Goal: Task Accomplishment & Management: Use online tool/utility

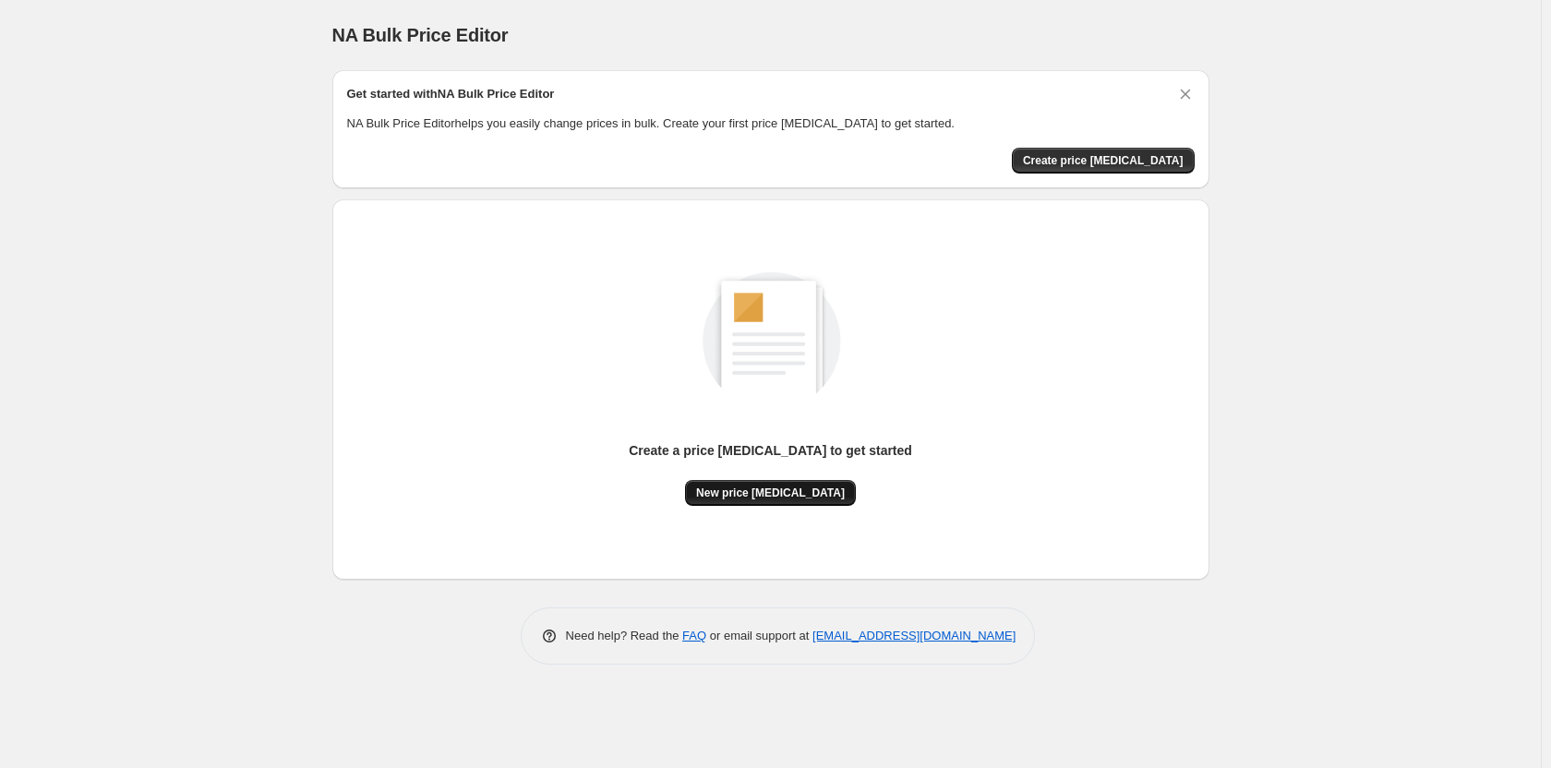
click at [766, 493] on span "New price [MEDICAL_DATA]" at bounding box center [770, 493] width 149 height 15
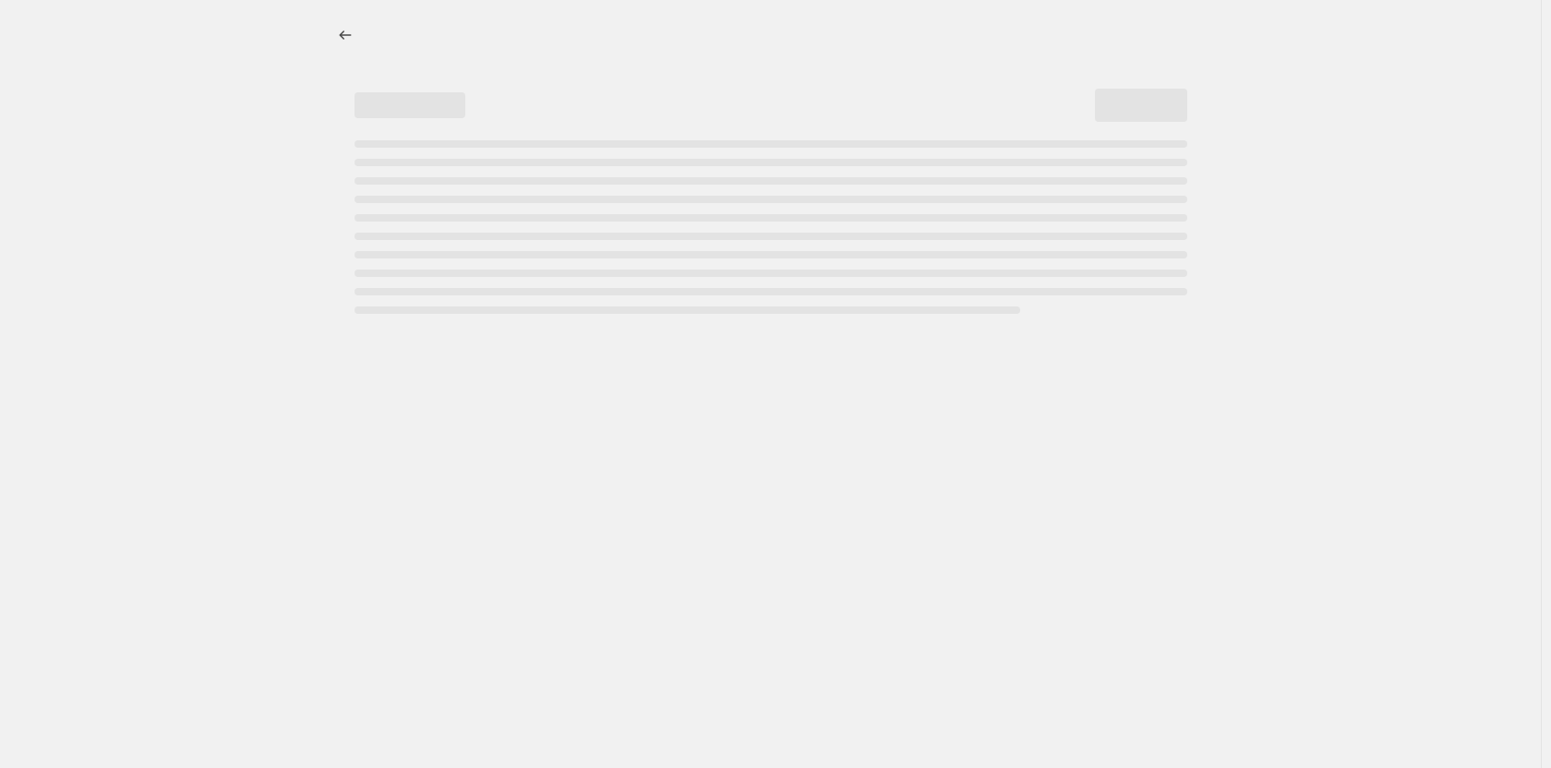
select select "percentage"
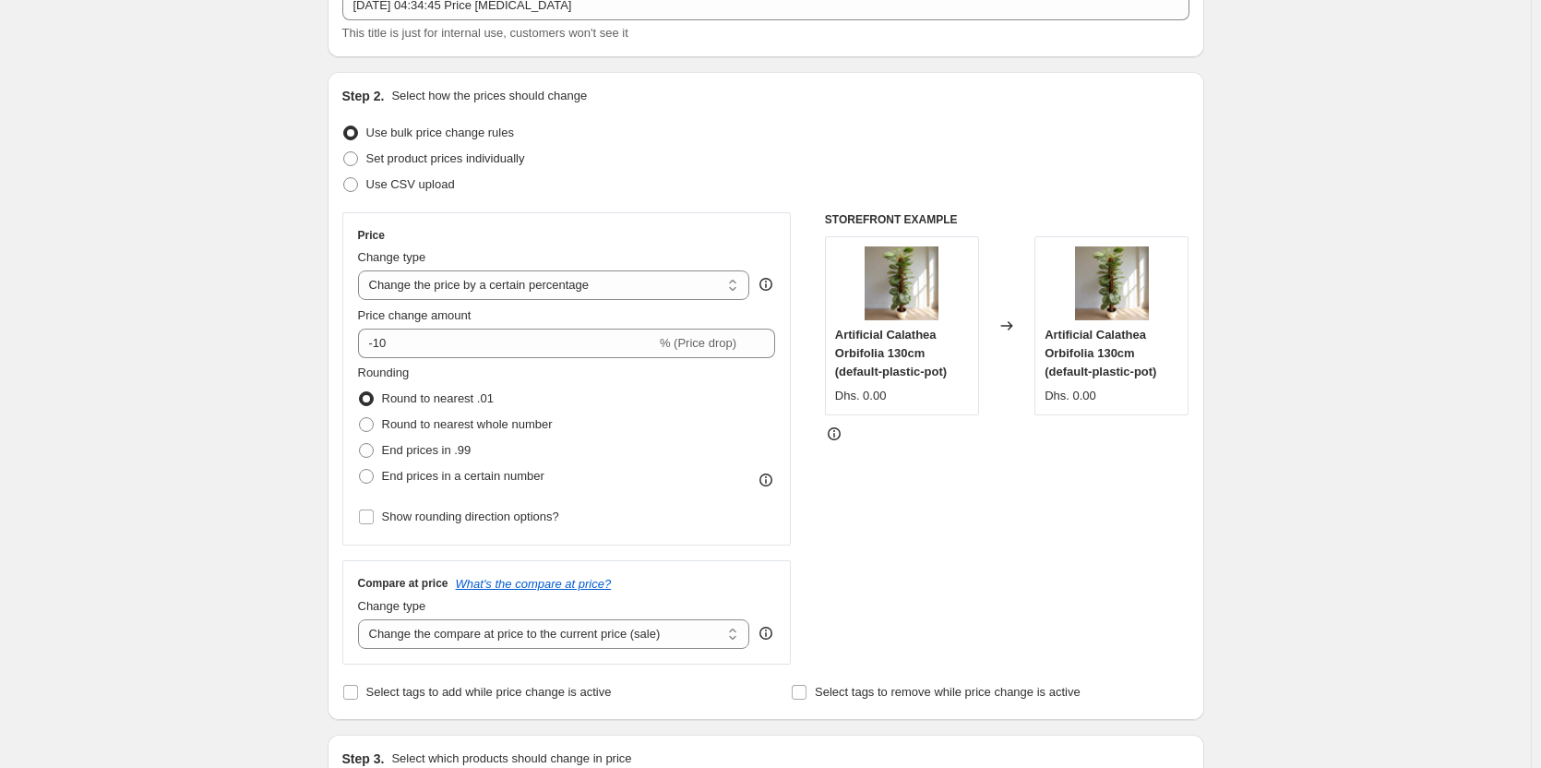
scroll to position [105, 0]
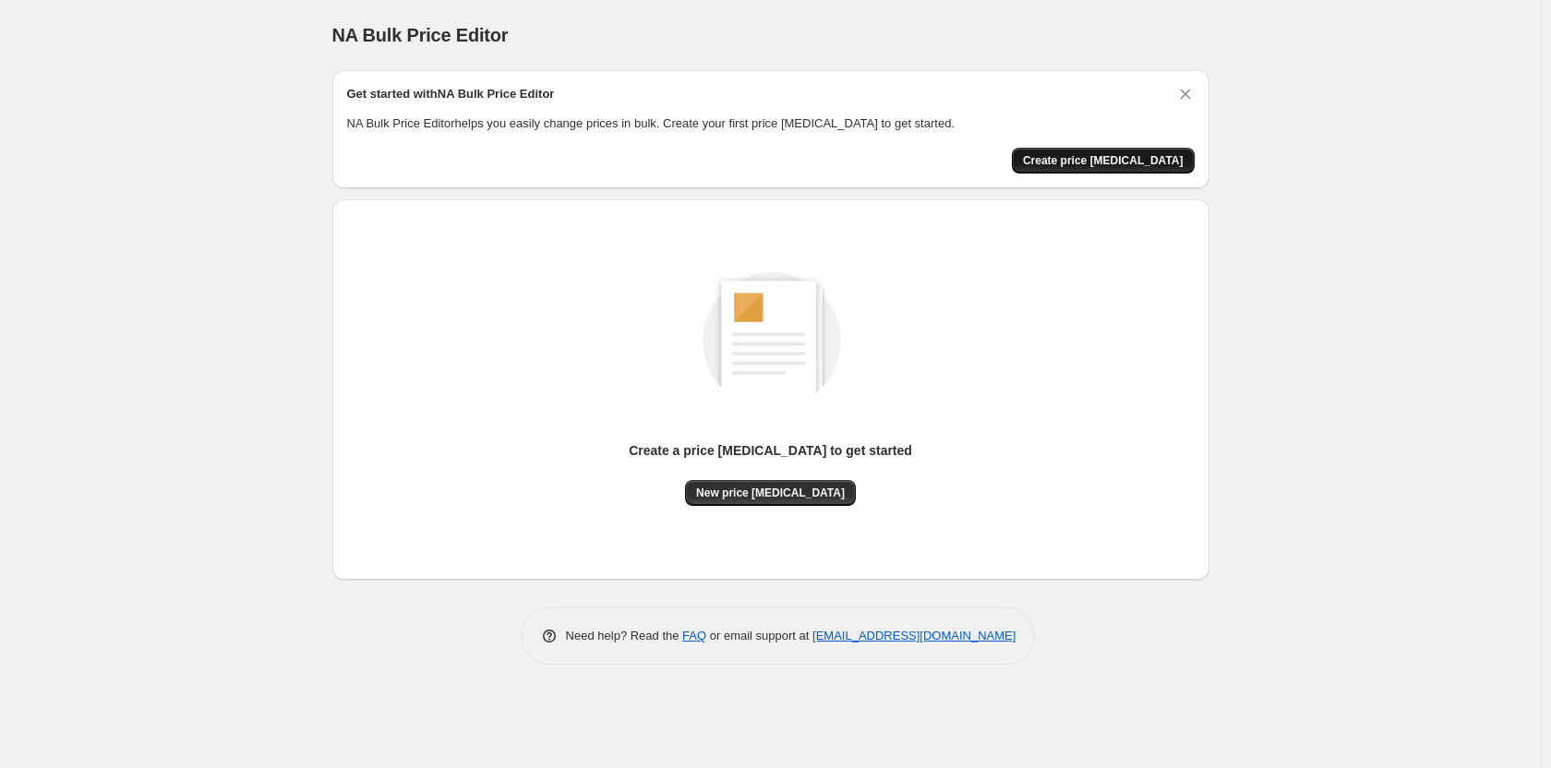
click at [1097, 155] on span "Create price [MEDICAL_DATA]" at bounding box center [1103, 160] width 161 height 15
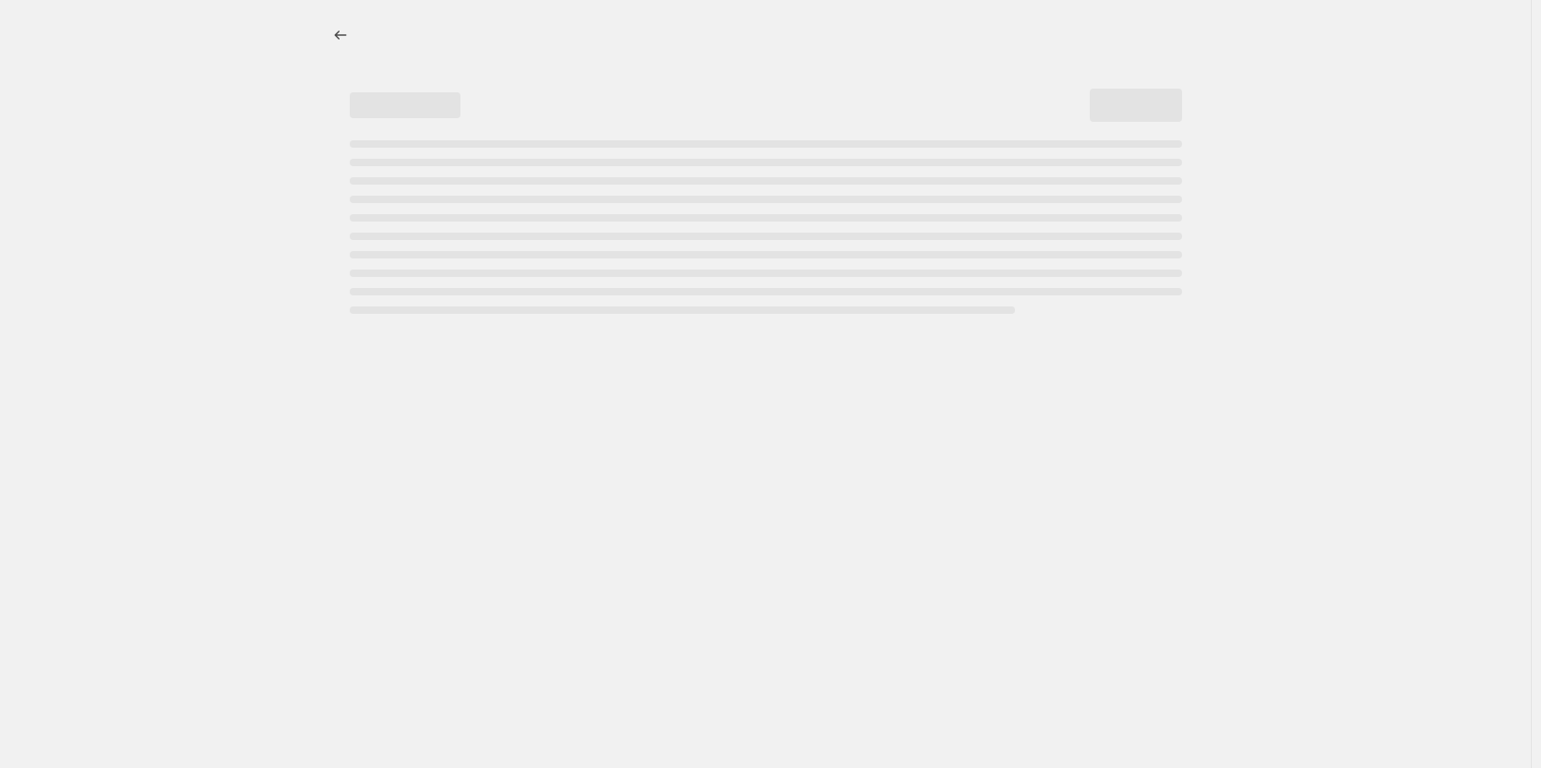
select select "percentage"
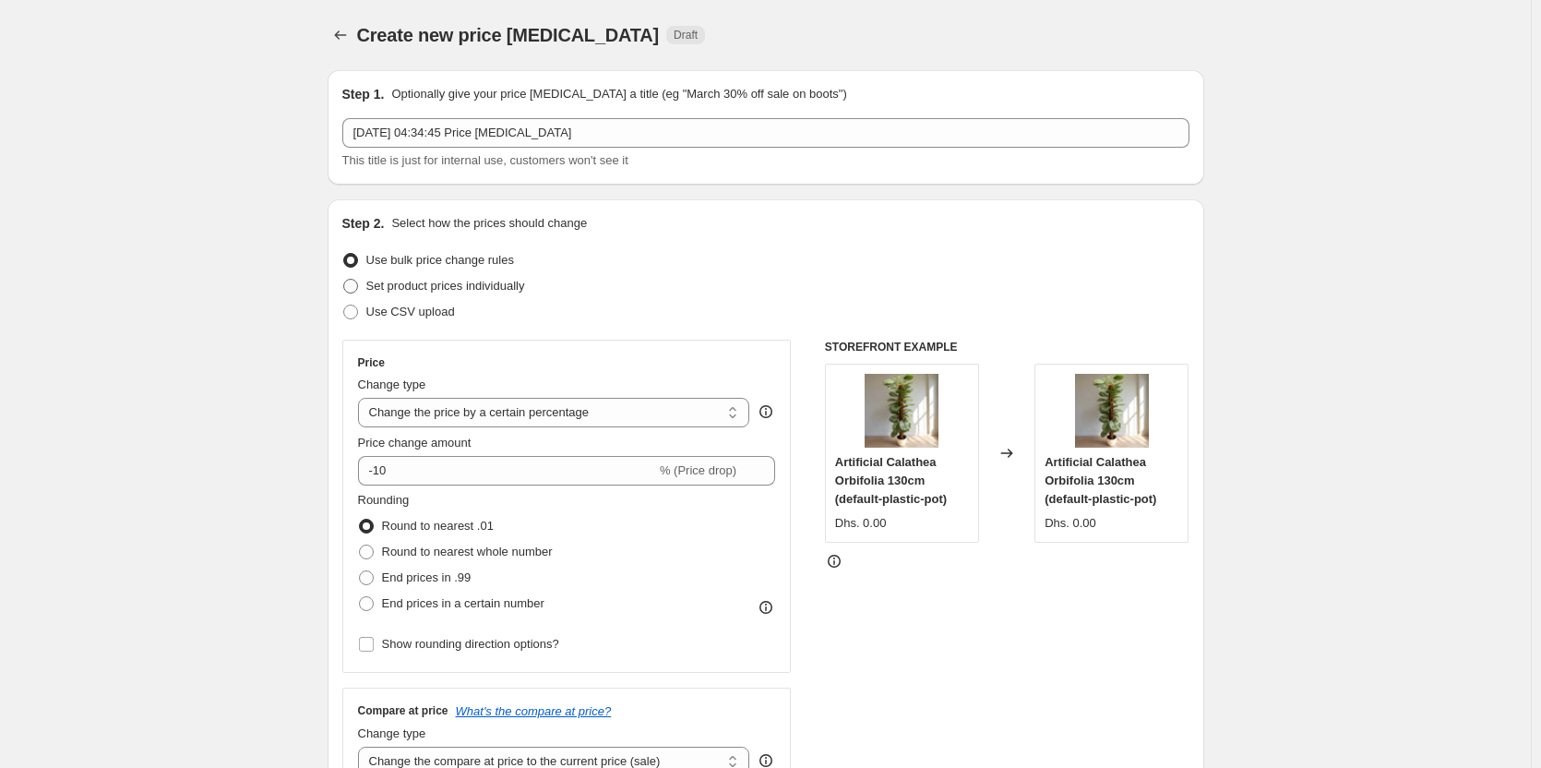
click at [371, 284] on span "Set product prices individually" at bounding box center [445, 286] width 159 height 14
click at [344, 280] on input "Set product prices individually" at bounding box center [343, 279] width 1 height 1
radio input "true"
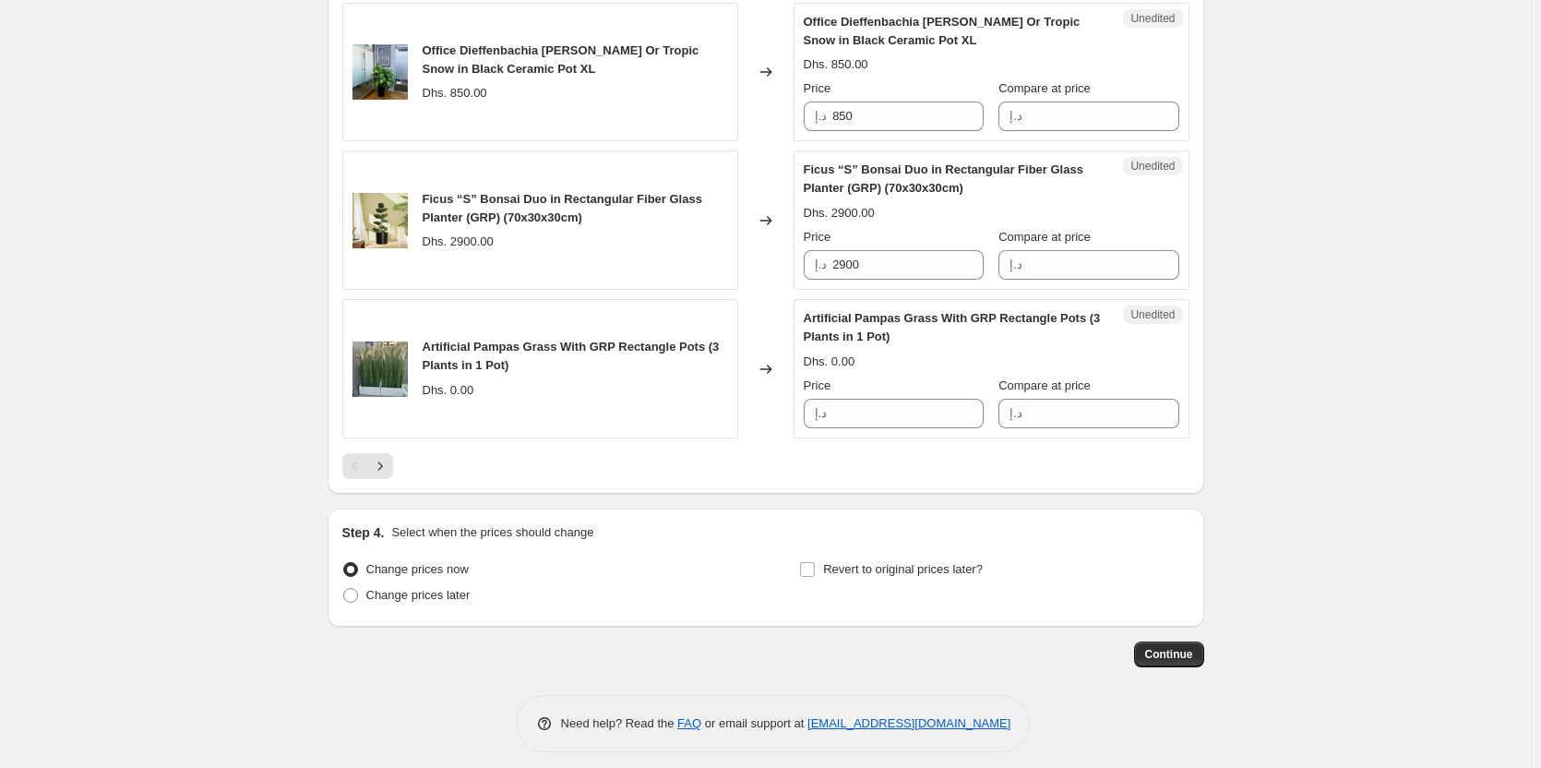
scroll to position [3117, 0]
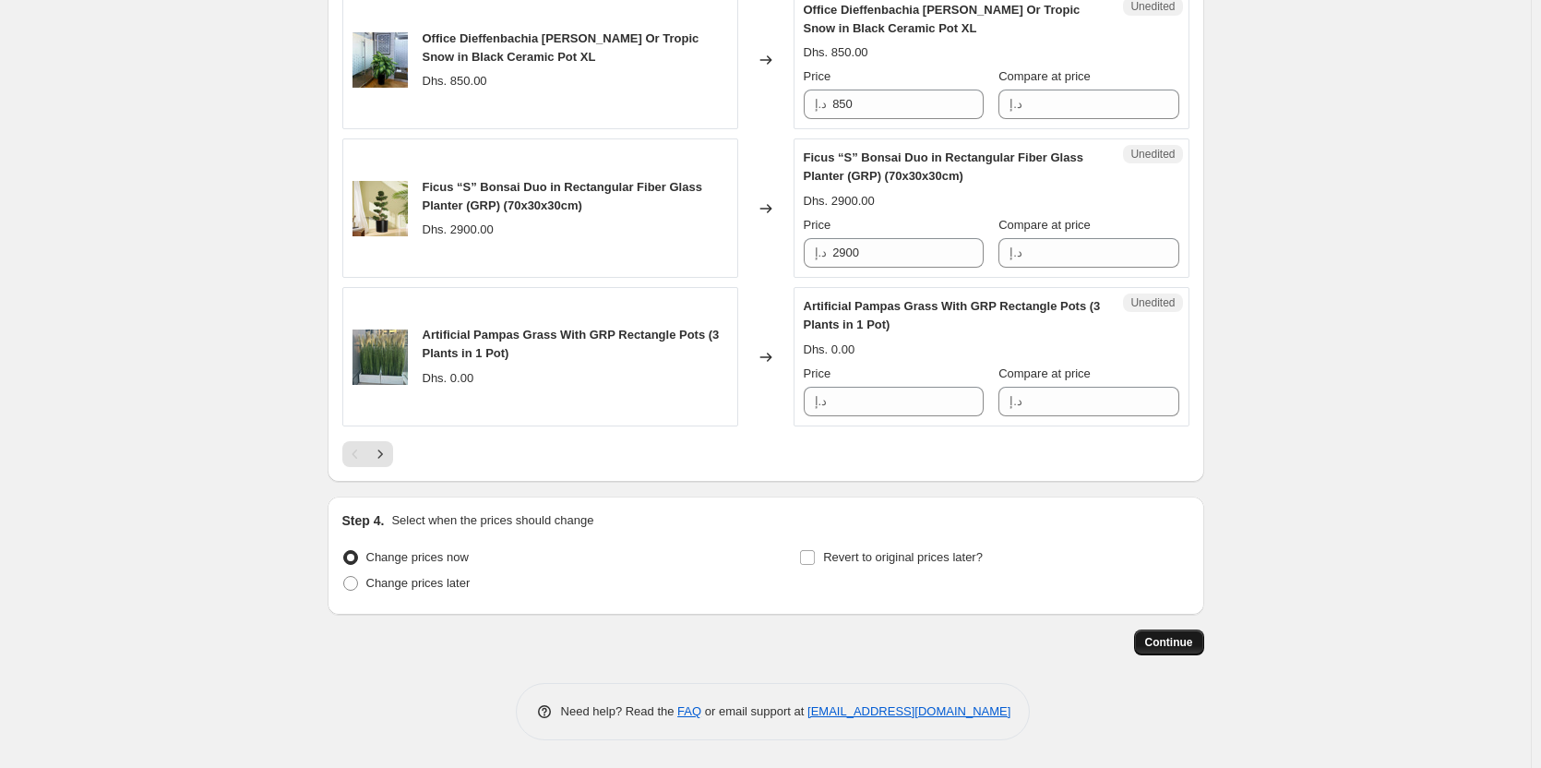
click at [1203, 641] on button "Continue" at bounding box center [1169, 642] width 70 height 26
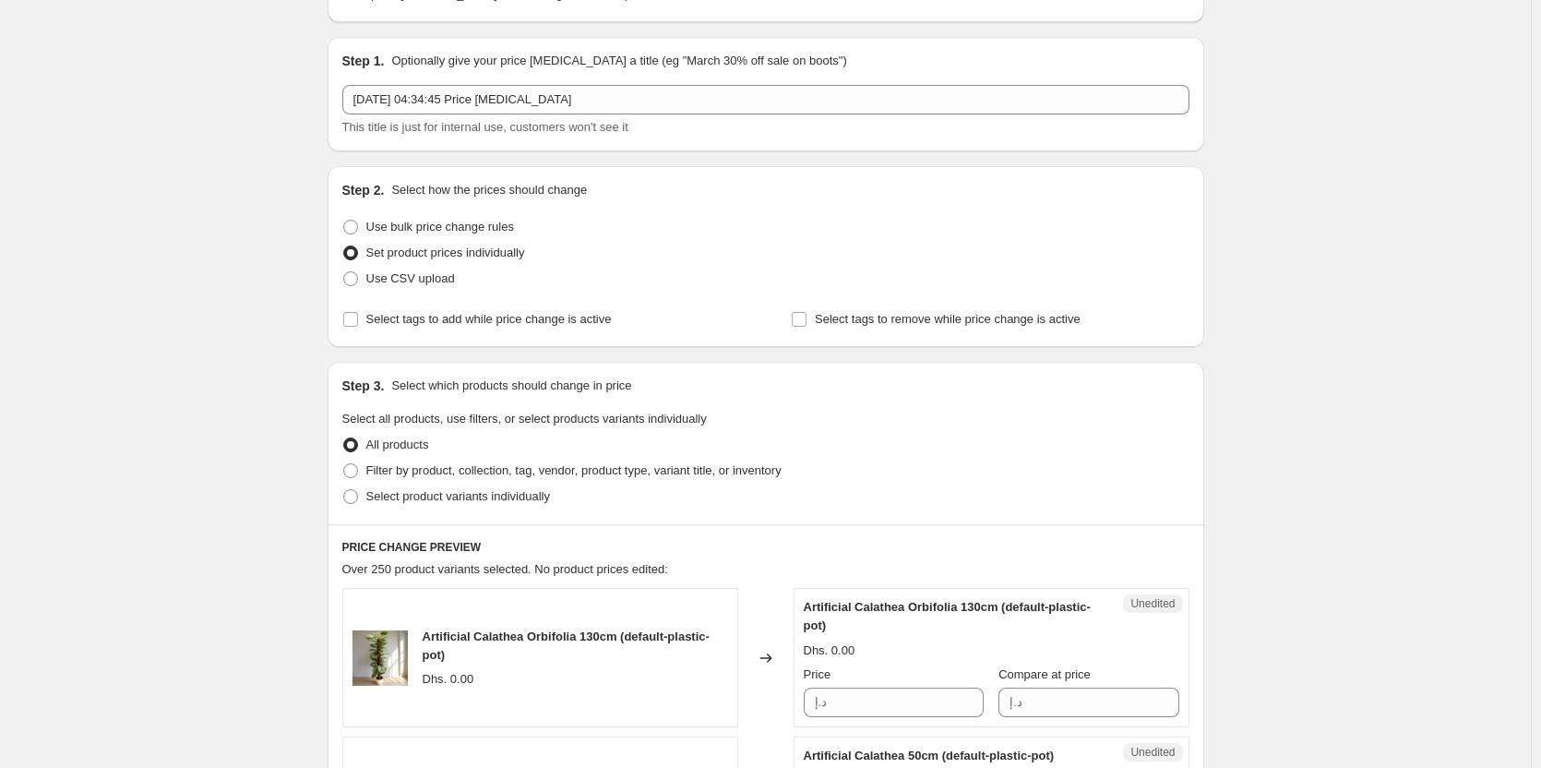
scroll to position [123, 0]
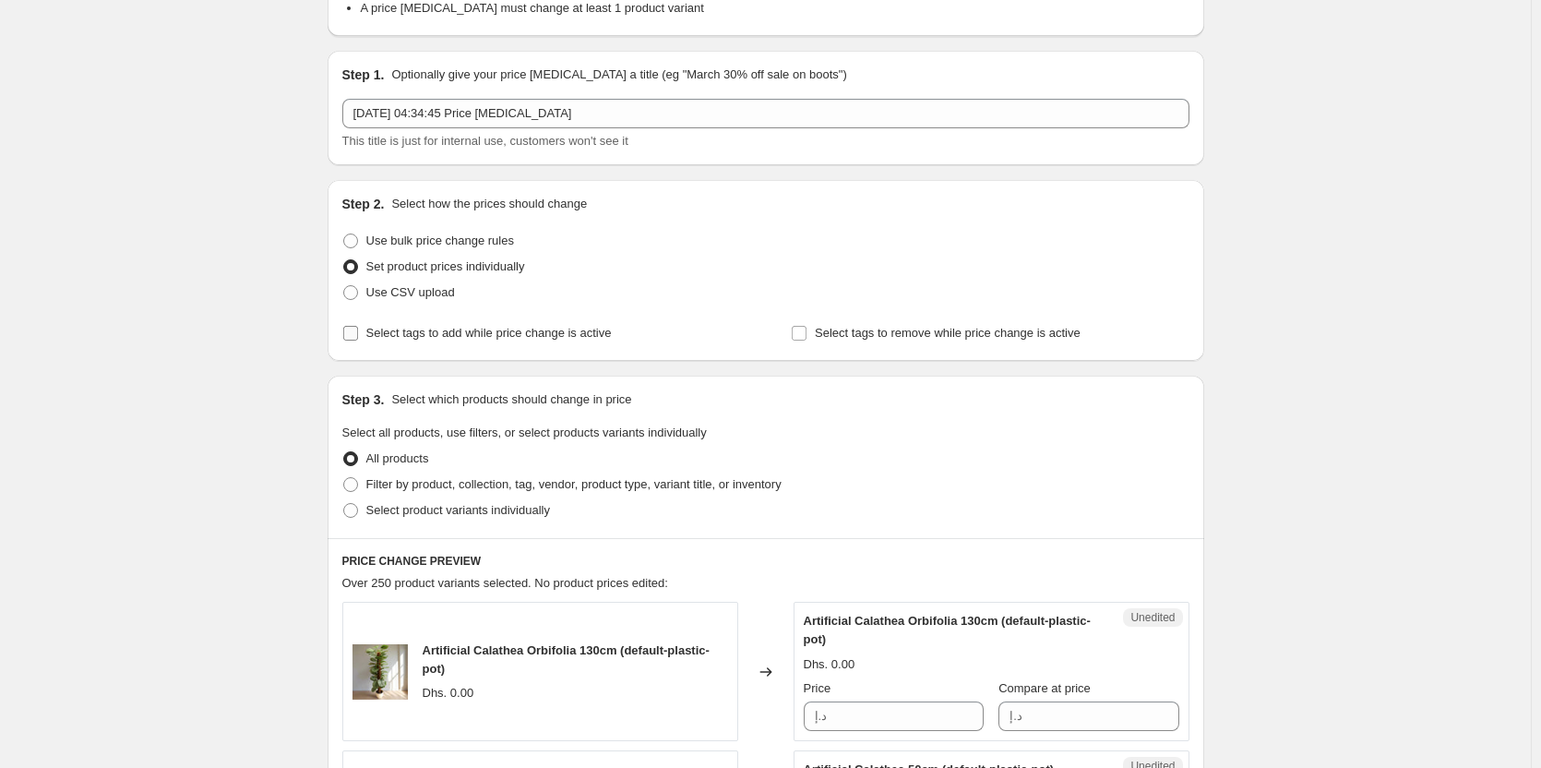
click at [426, 343] on label "Select tags to add while price change is active" at bounding box center [477, 333] width 270 height 26
click at [358, 341] on input "Select tags to add while price change is active" at bounding box center [350, 333] width 15 height 15
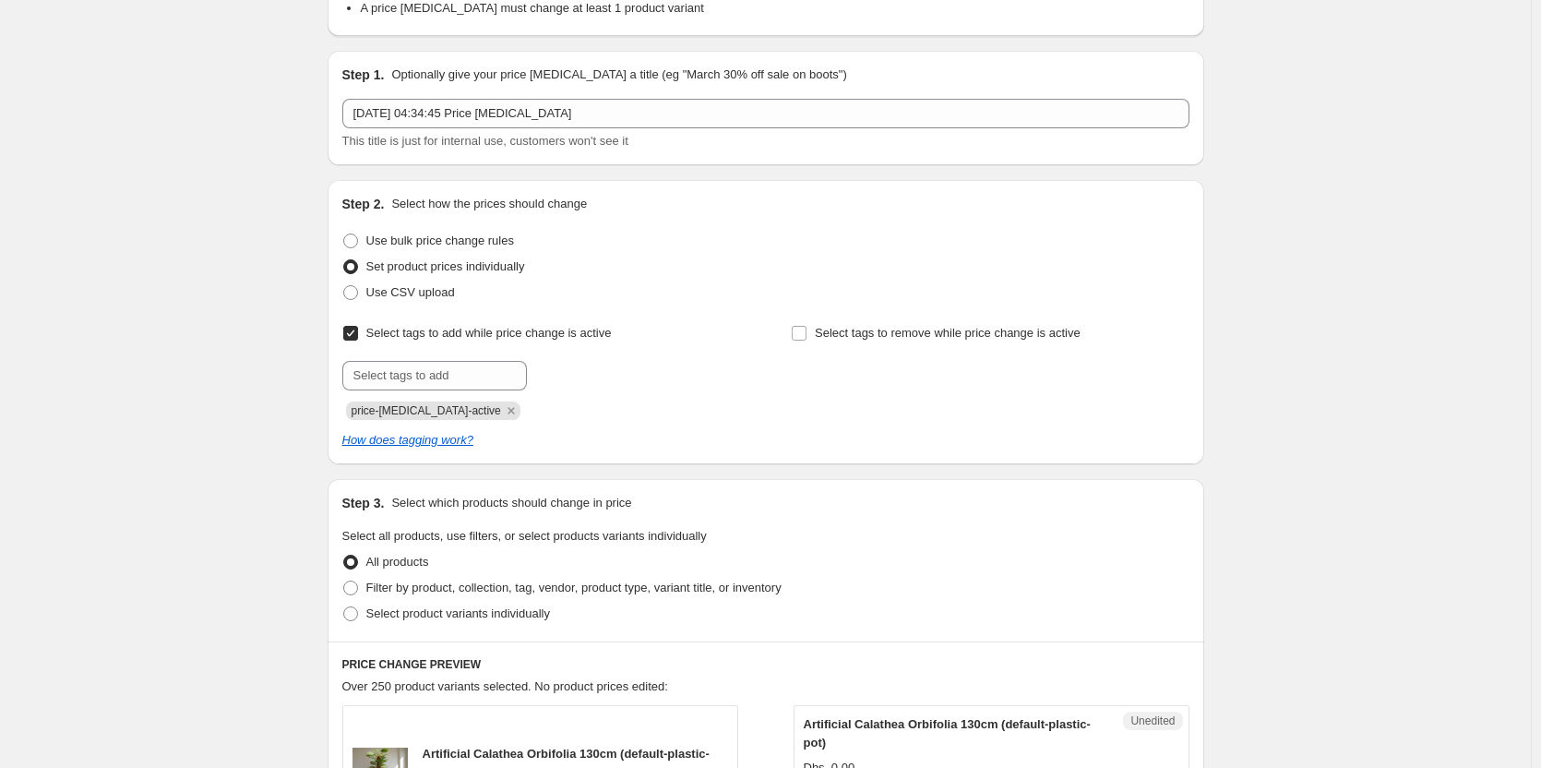
click at [426, 343] on label "Select tags to add while price change is active" at bounding box center [477, 333] width 270 height 26
click at [358, 341] on input "Select tags to add while price change is active" at bounding box center [350, 333] width 15 height 15
checkbox input "false"
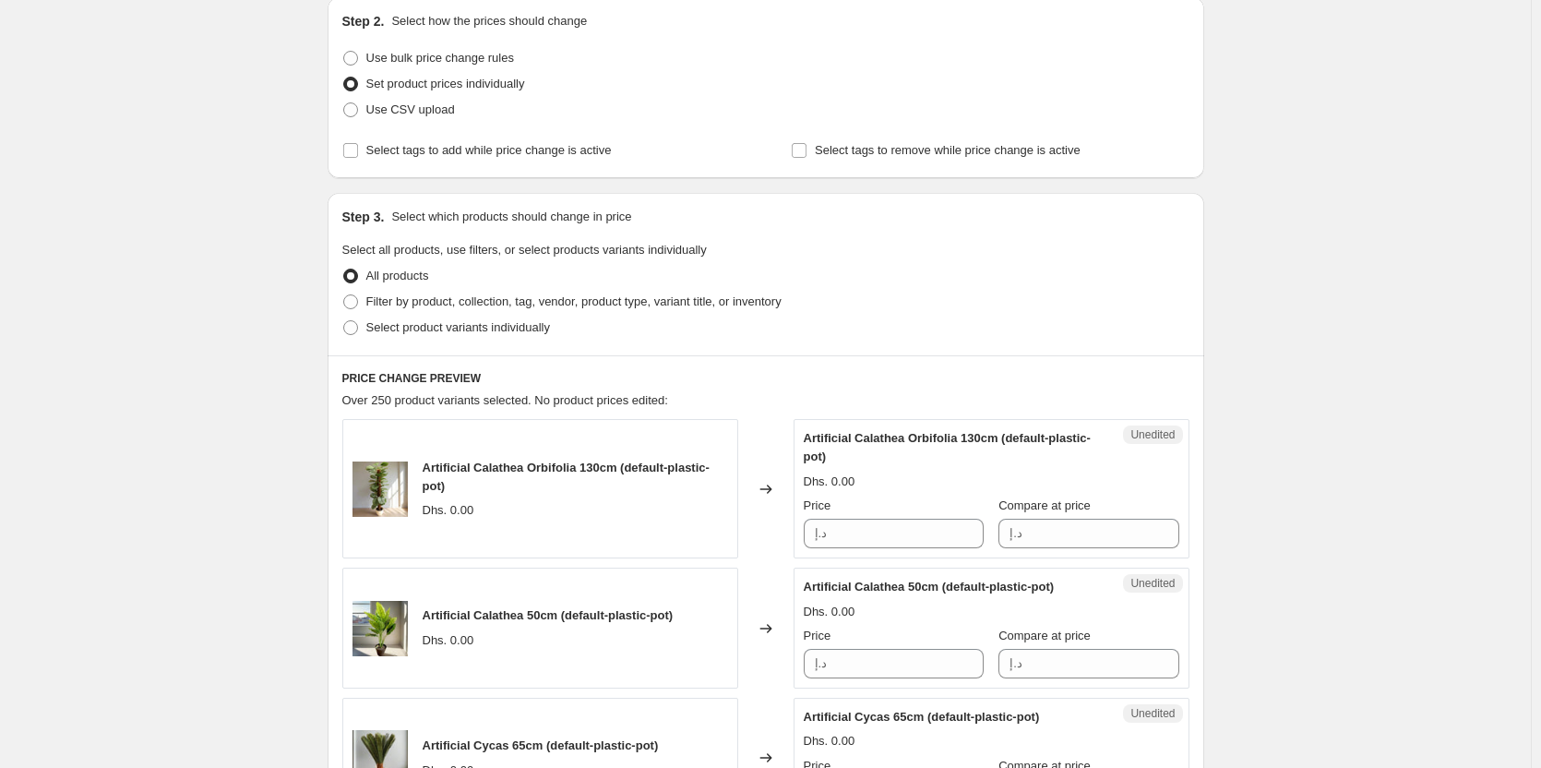
scroll to position [369, 0]
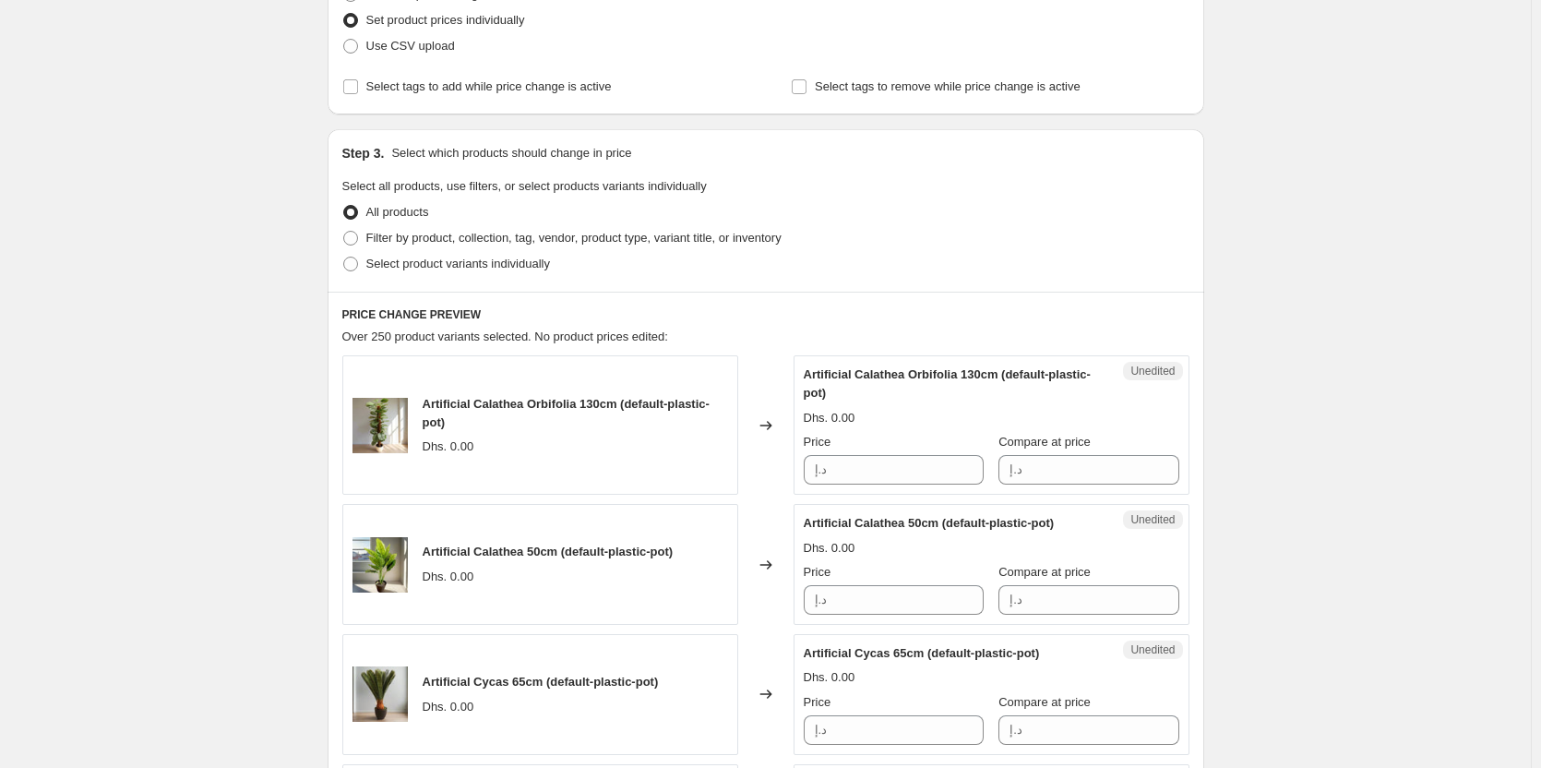
click at [1147, 369] on span "Unedited" at bounding box center [1153, 371] width 44 height 15
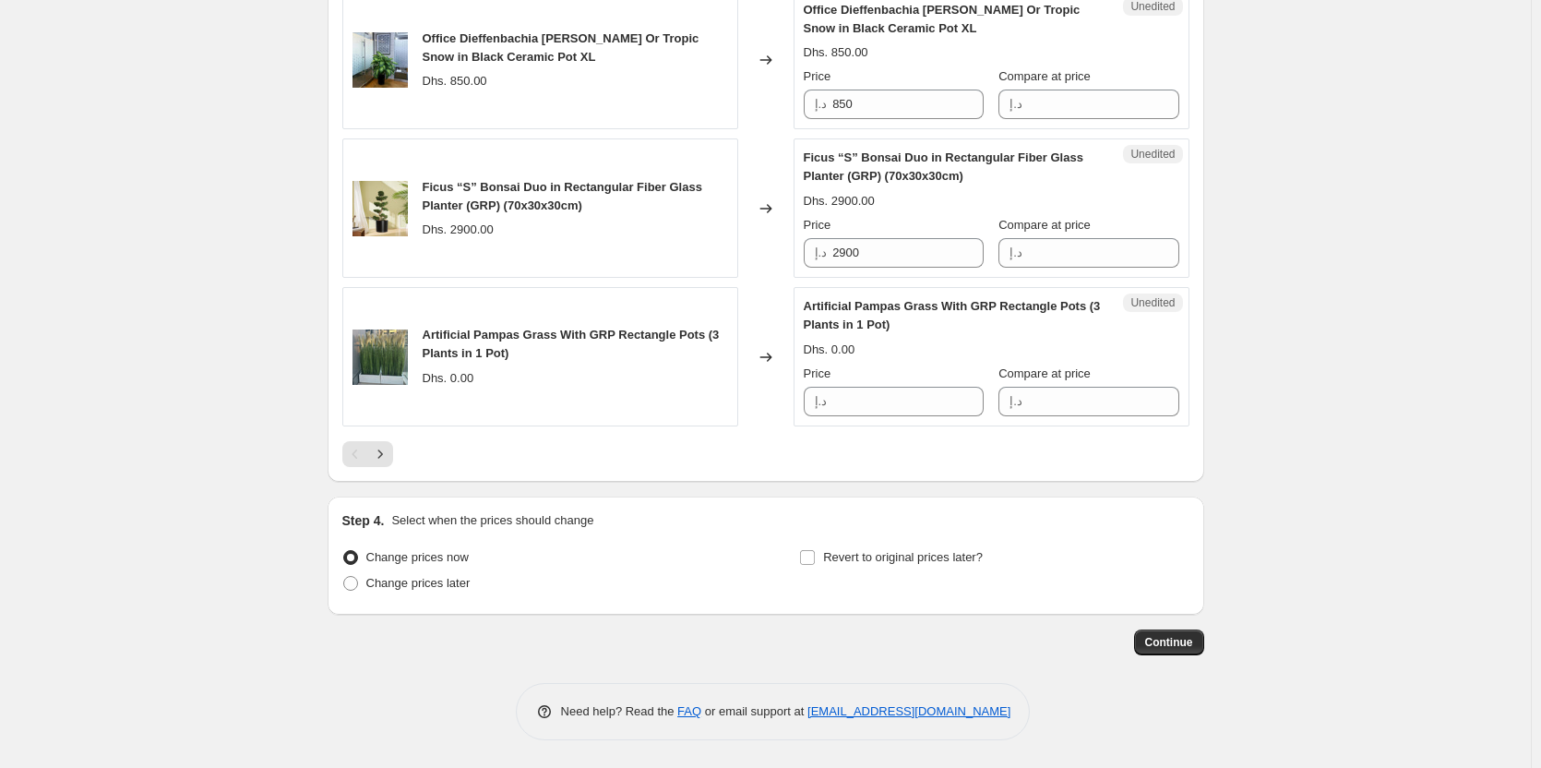
scroll to position [3220, 0]
click at [449, 585] on span "Change prices later" at bounding box center [418, 583] width 104 height 14
click at [344, 577] on input "Change prices later" at bounding box center [343, 576] width 1 height 1
radio input "true"
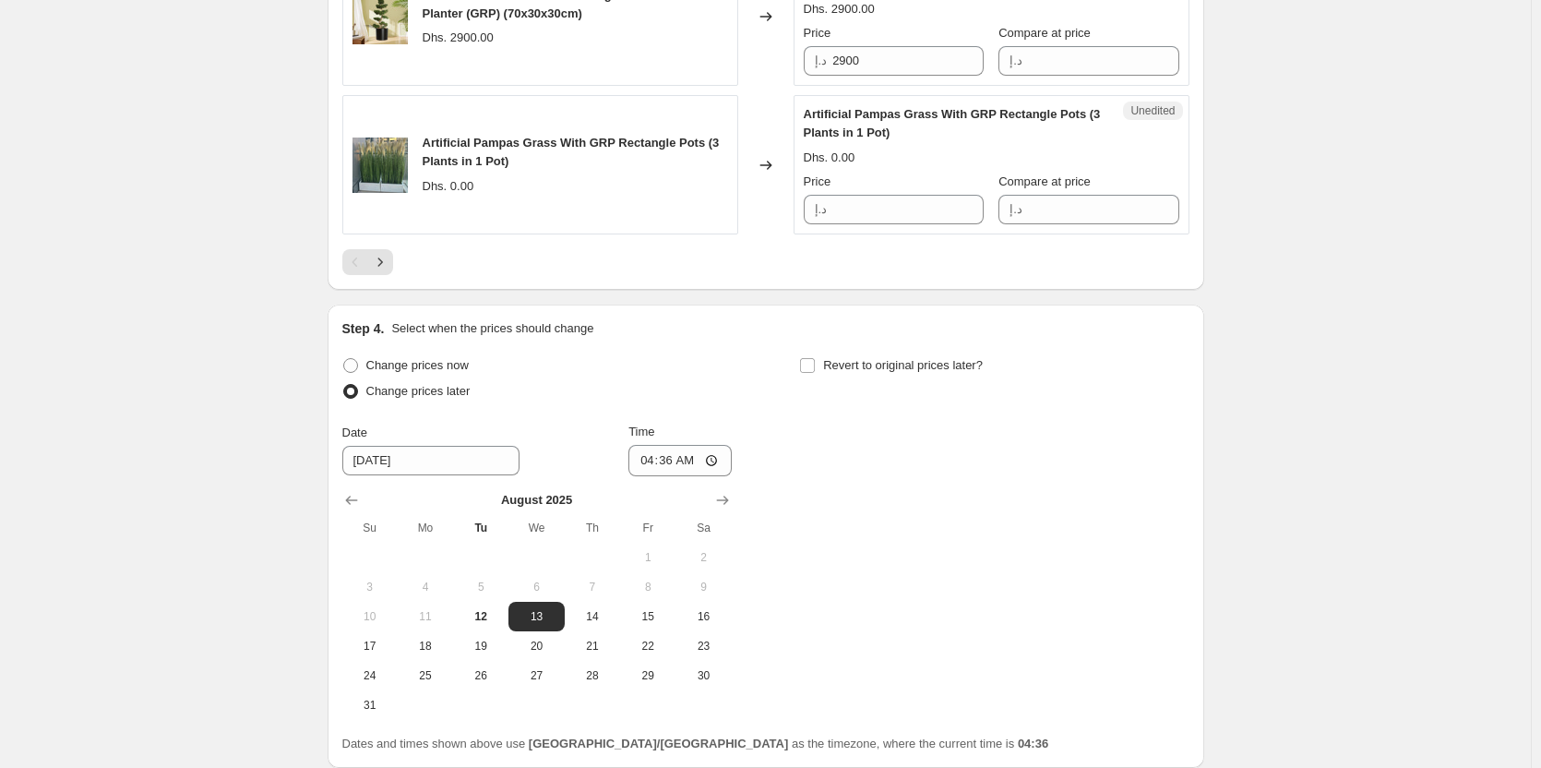
scroll to position [3566, 0]
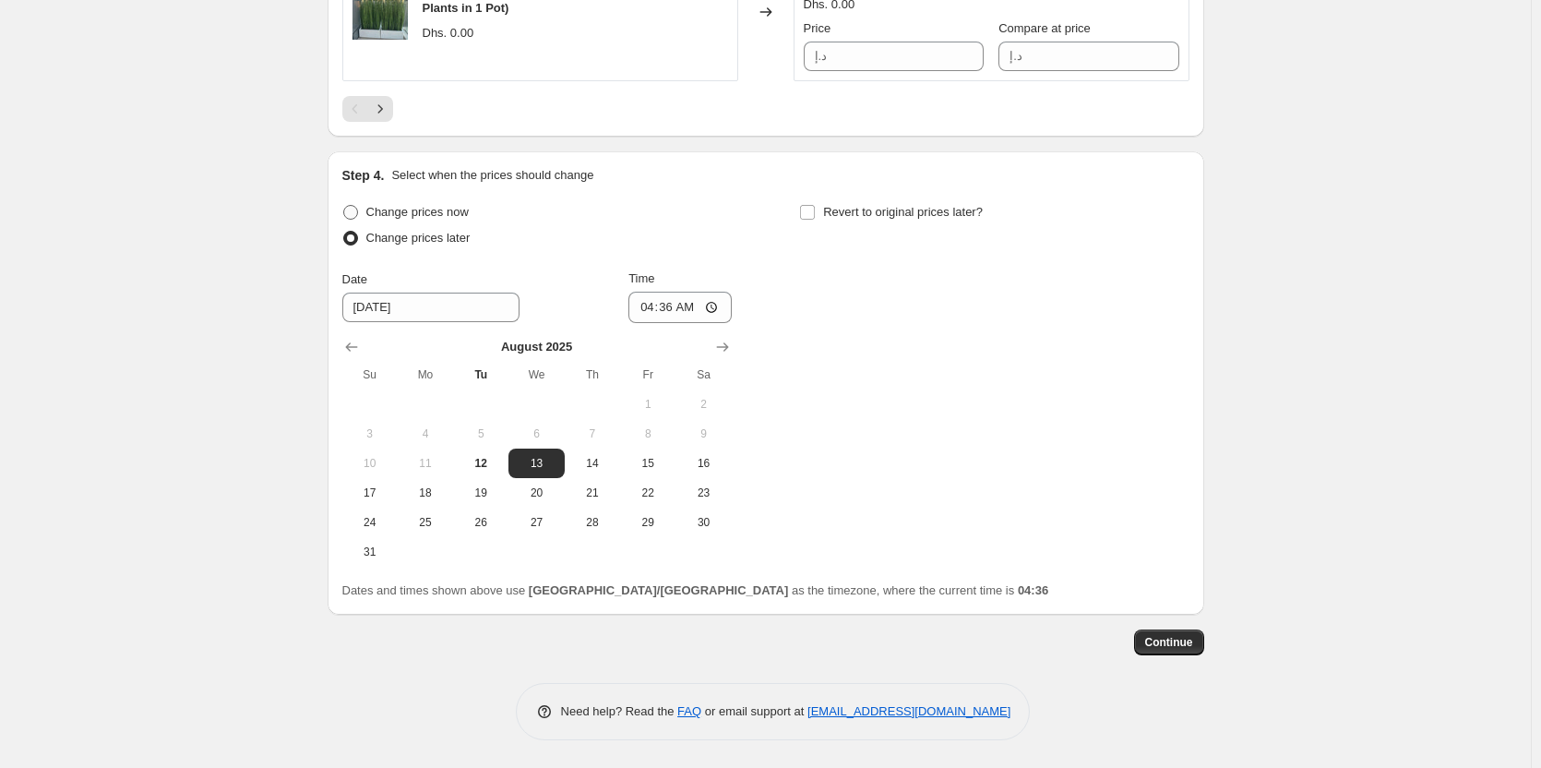
click at [358, 219] on span at bounding box center [350, 212] width 15 height 15
click at [344, 206] on input "Change prices now" at bounding box center [343, 205] width 1 height 1
radio input "true"
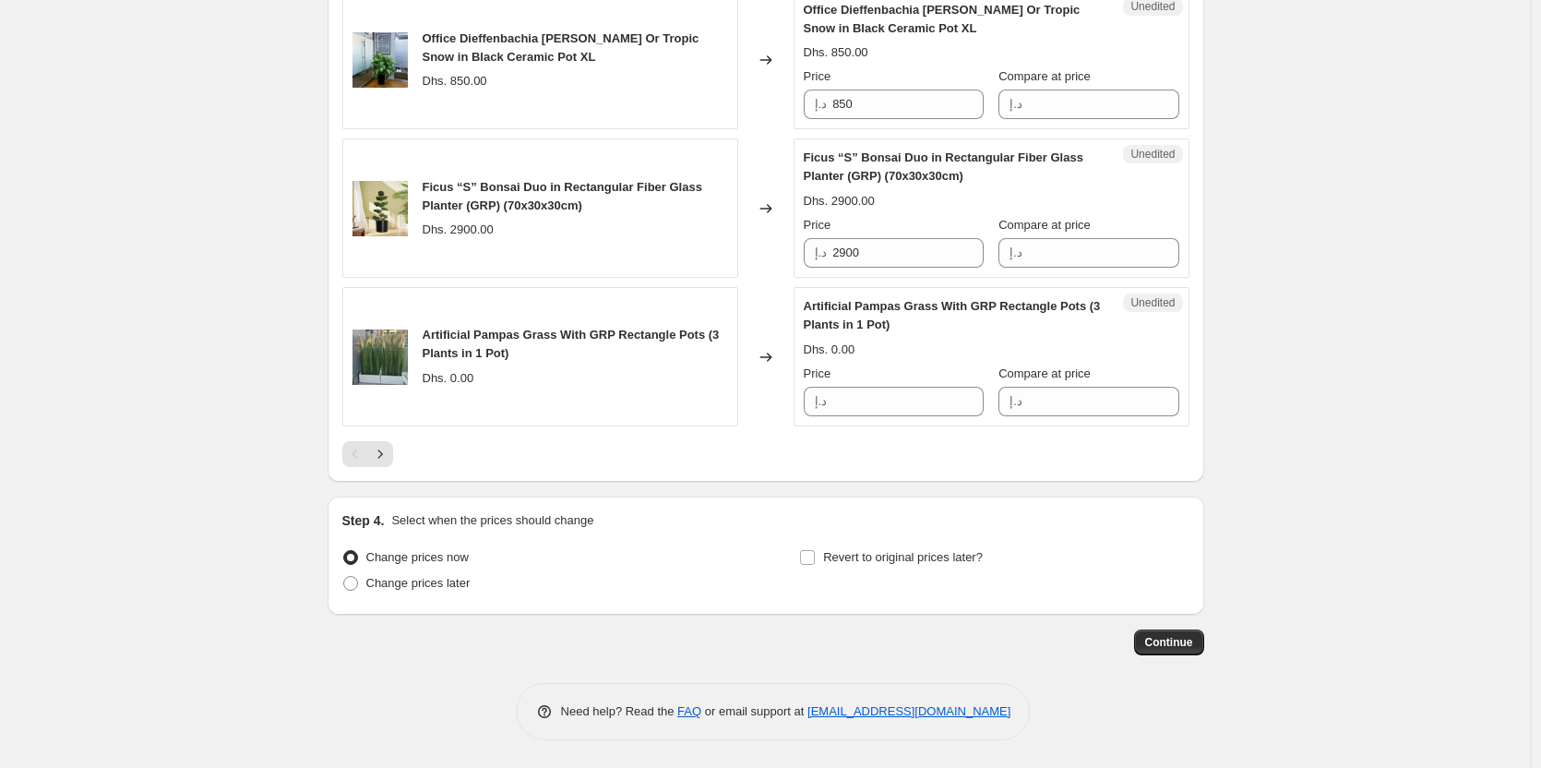
scroll to position [3220, 0]
click at [1200, 642] on button "Continue" at bounding box center [1169, 642] width 70 height 26
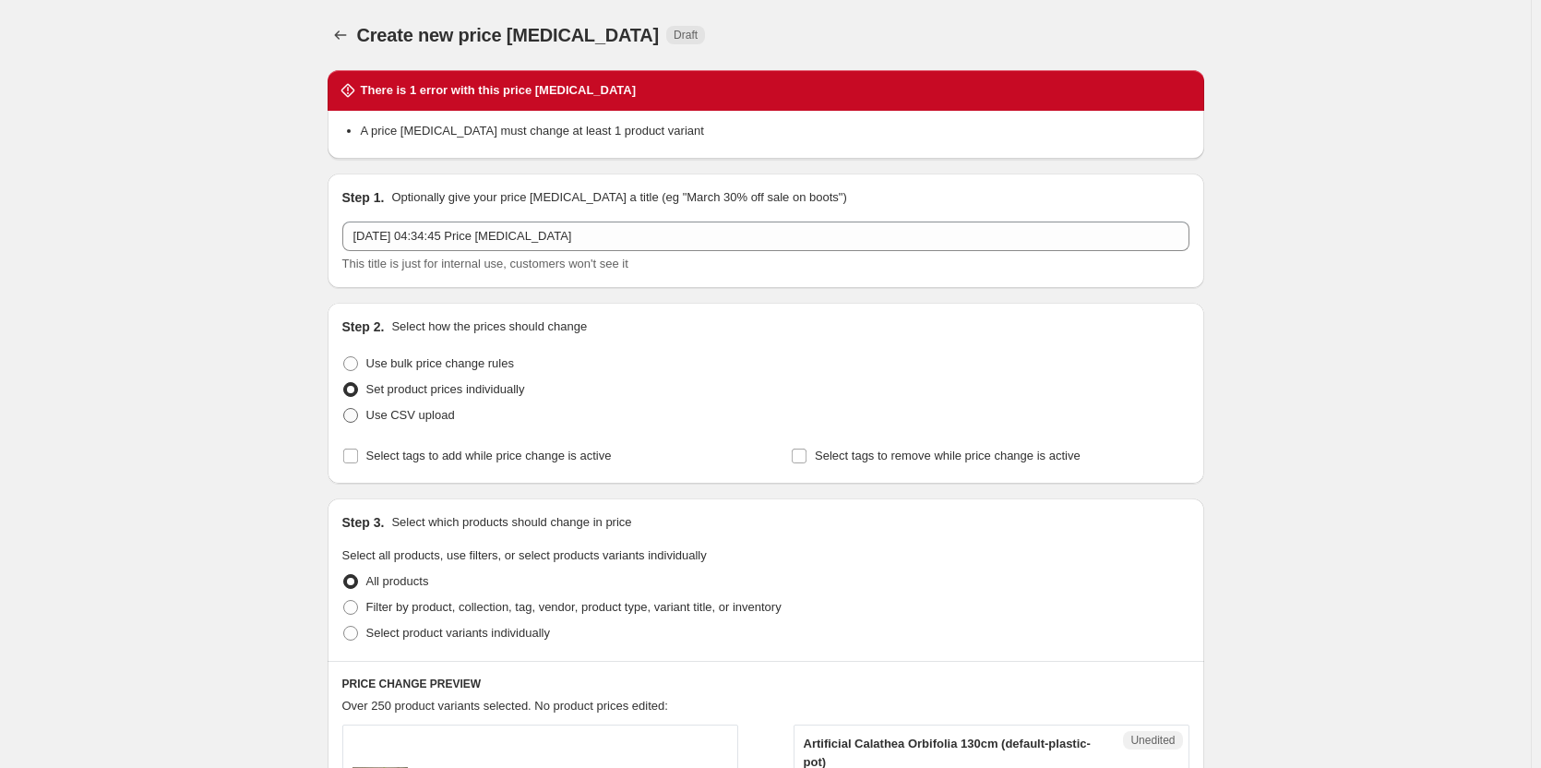
click at [395, 417] on span "Use CSV upload" at bounding box center [410, 415] width 89 height 14
click at [344, 409] on input "Use CSV upload" at bounding box center [343, 408] width 1 height 1
radio input "true"
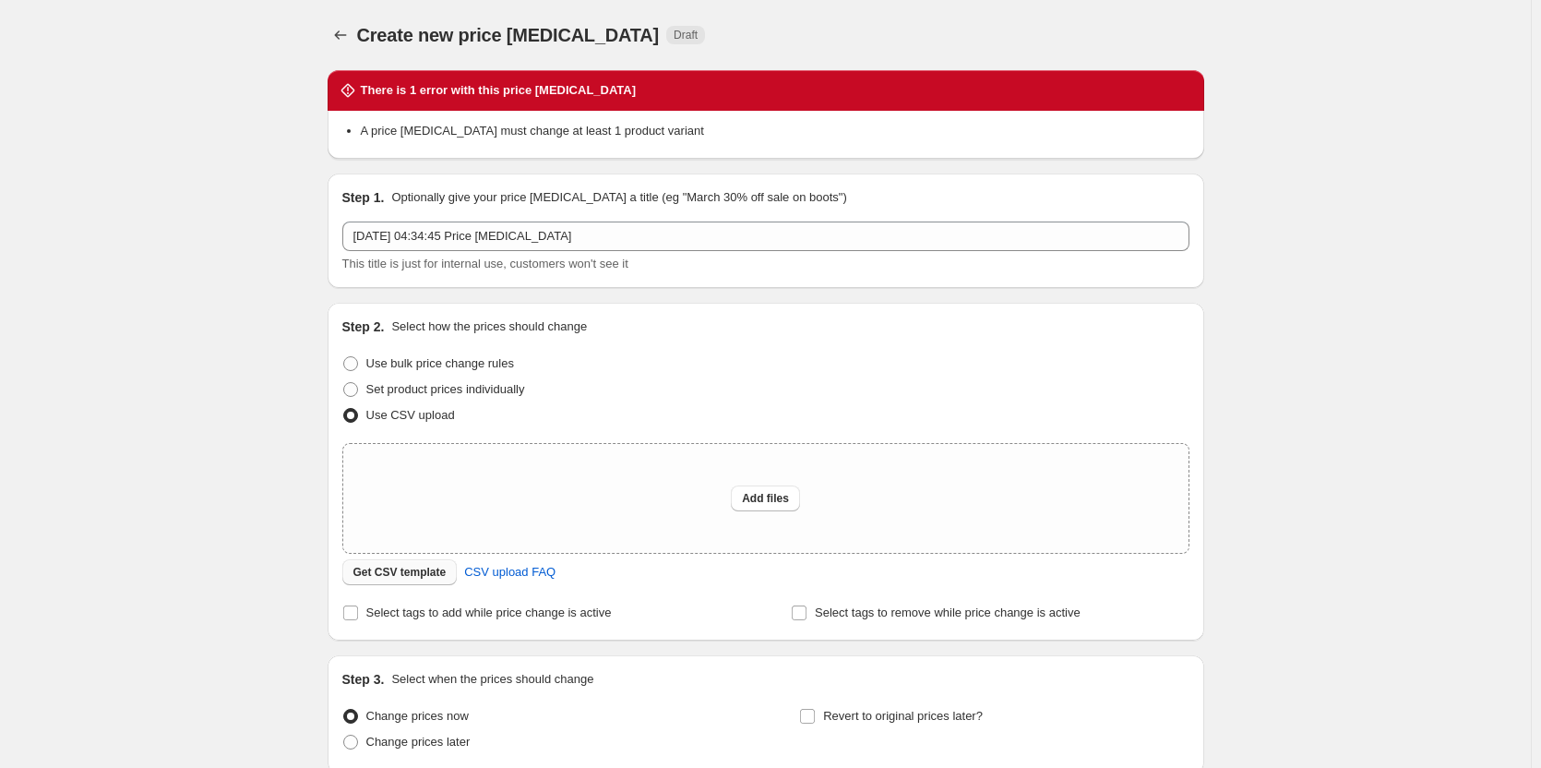
click at [420, 577] on span "Get CSV template" at bounding box center [400, 572] width 93 height 15
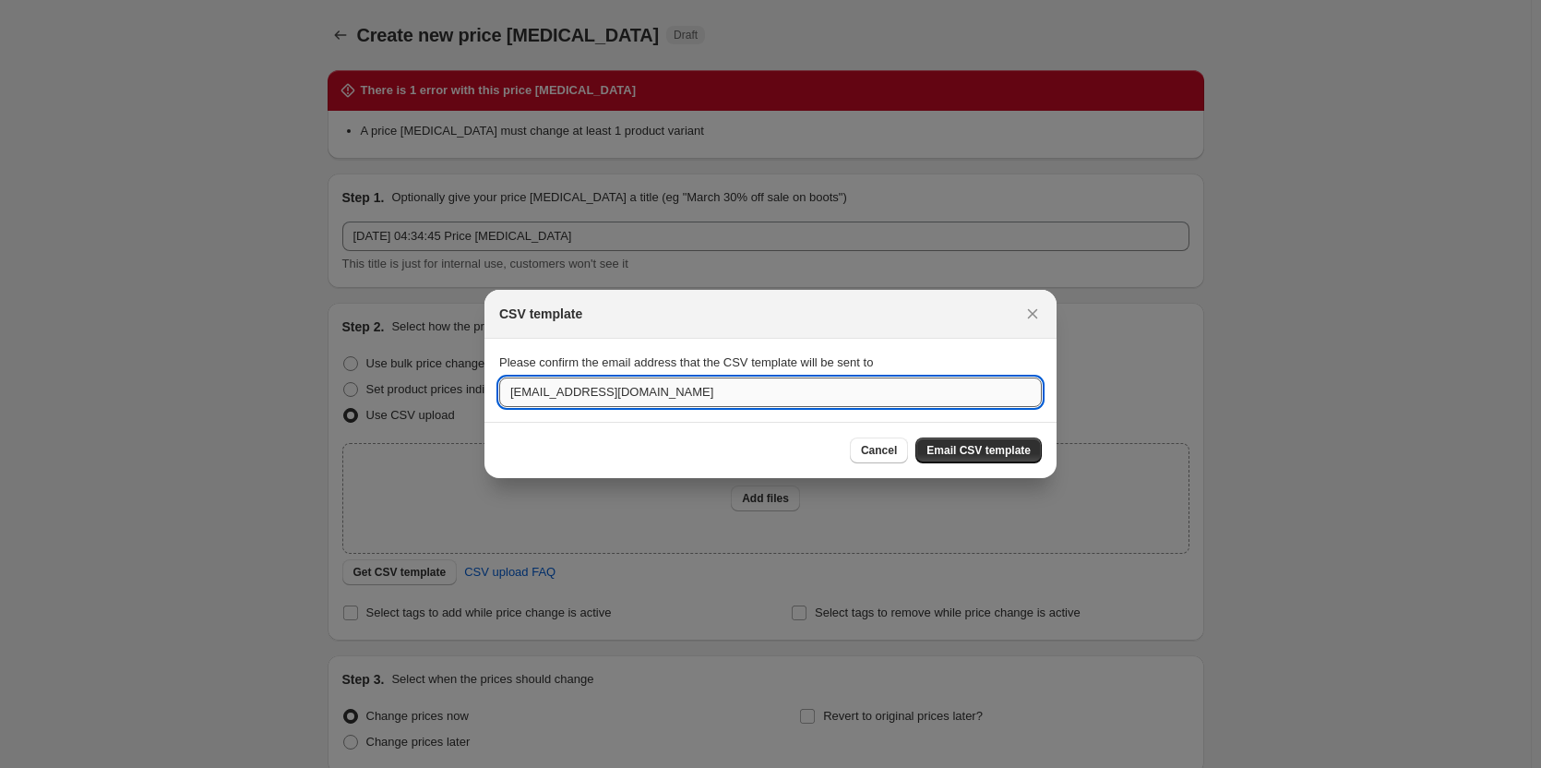
click at [597, 395] on input "[EMAIL_ADDRESS][DOMAIN_NAME]" at bounding box center [770, 393] width 543 height 30
drag, startPoint x: 658, startPoint y: 395, endPoint x: 466, endPoint y: 394, distance: 192.0
type input "[EMAIL_ADDRESS][DOMAIN_NAME]"
click at [958, 445] on span "Email CSV template" at bounding box center [979, 450] width 104 height 15
